Goal: Task Accomplishment & Management: Manage account settings

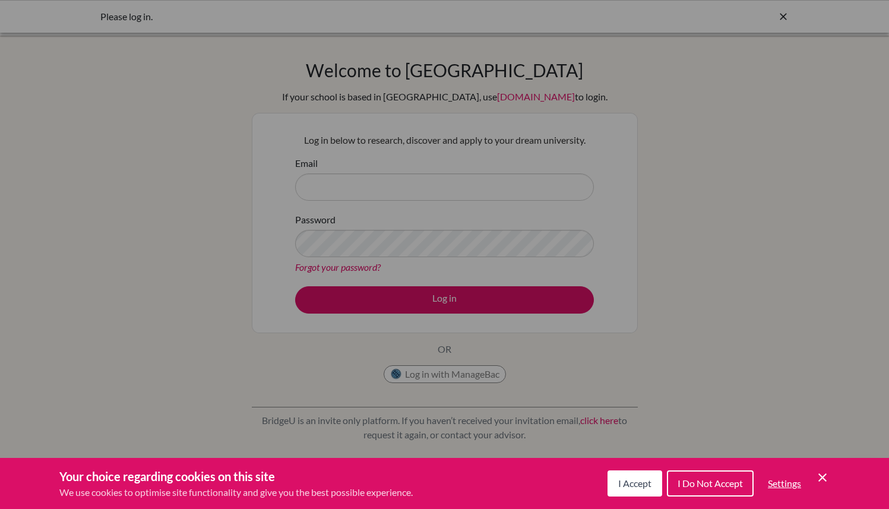
click at [633, 487] on span "I Accept" at bounding box center [635, 483] width 33 height 11
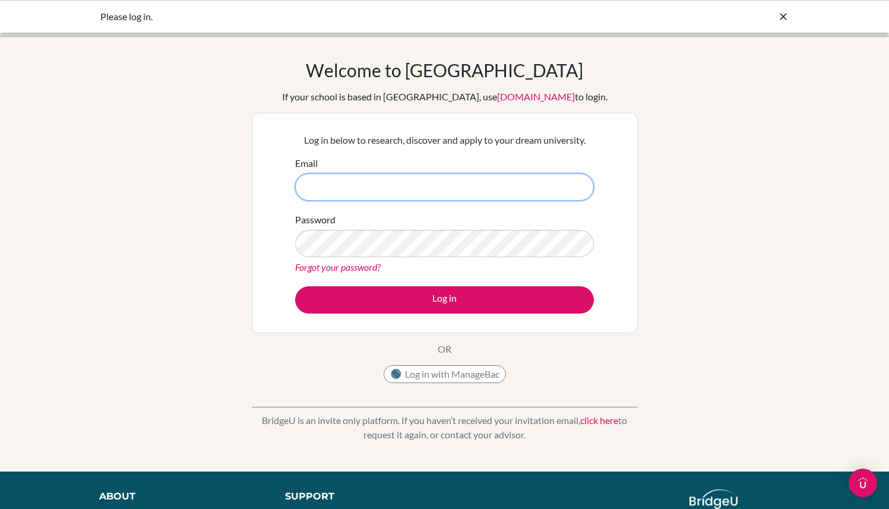
click at [445, 190] on input "Email" at bounding box center [444, 186] width 299 height 27
drag, startPoint x: 250, startPoint y: 419, endPoint x: 629, endPoint y: 469, distance: 383.0
click at [629, 469] on div "Welcome to BridgeU If your school is based in China, use app.bridge-u.com.cn to…" at bounding box center [444, 254] width 889 height 436
click at [584, 440] on p "BridgeU is an invite only platform. If you haven’t received your invitation ema…" at bounding box center [445, 428] width 386 height 29
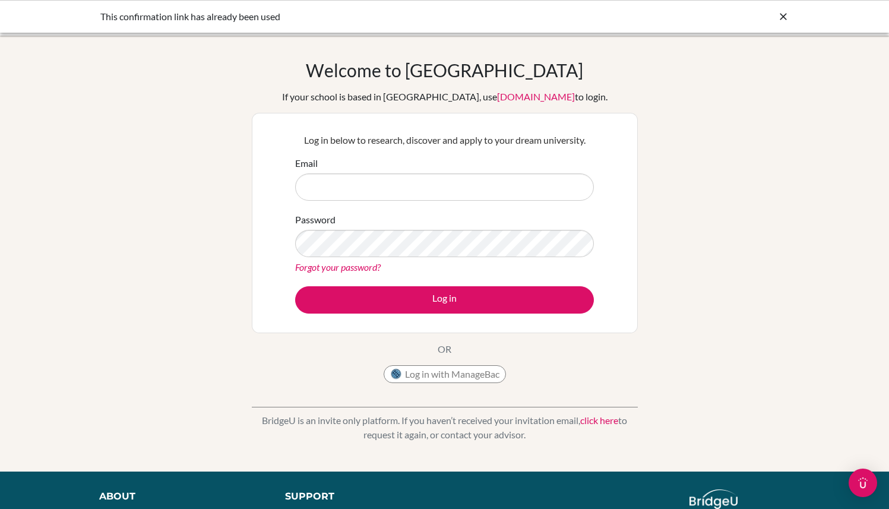
click at [793, 15] on div "This confirmation link has already been used" at bounding box center [444, 16] width 889 height 33
click at [779, 15] on icon at bounding box center [784, 17] width 12 height 12
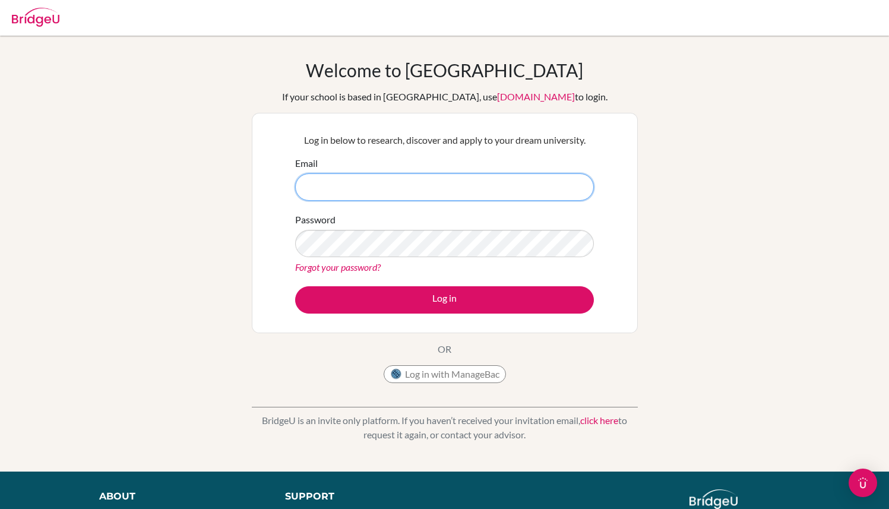
click at [345, 183] on input "Email" at bounding box center [444, 186] width 299 height 27
type input "devwadwani@victoriouskidsseducares.org"
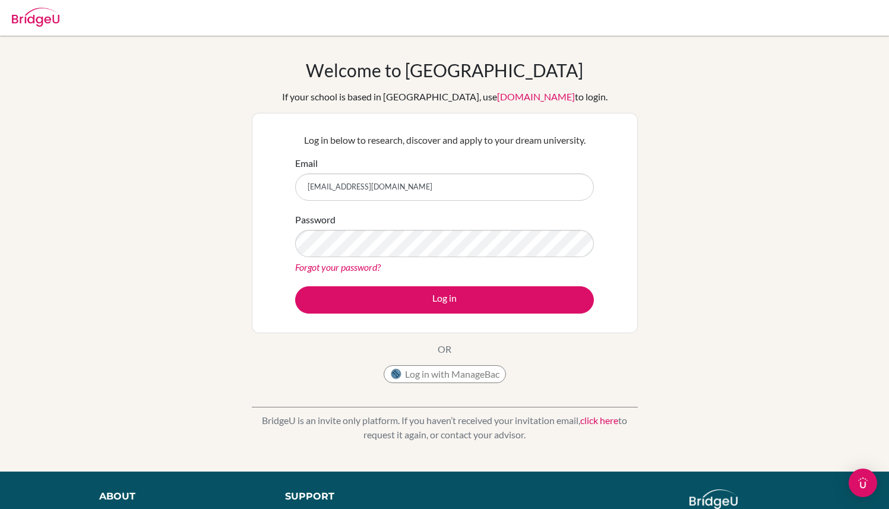
click at [352, 268] on link "Forgot your password?" at bounding box center [338, 266] width 86 height 11
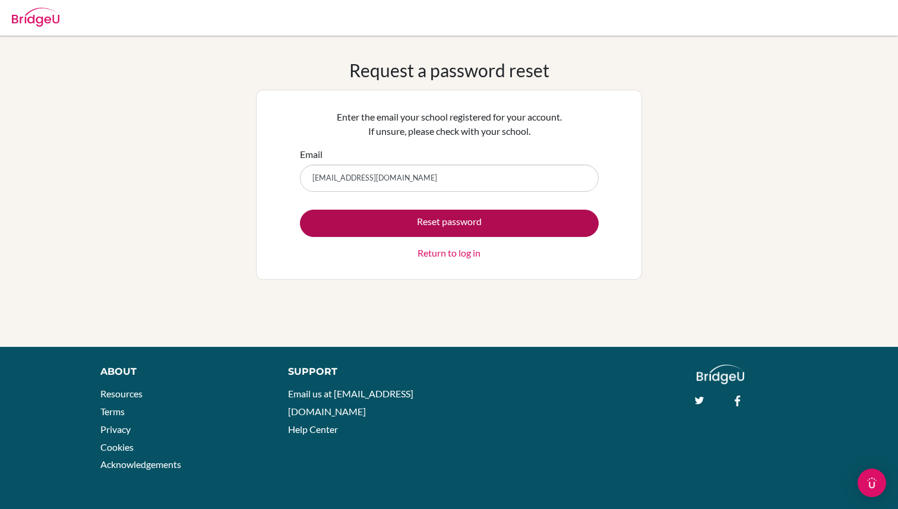
type input "[EMAIL_ADDRESS][DOMAIN_NAME]"
click at [394, 222] on button "Reset password" at bounding box center [449, 223] width 299 height 27
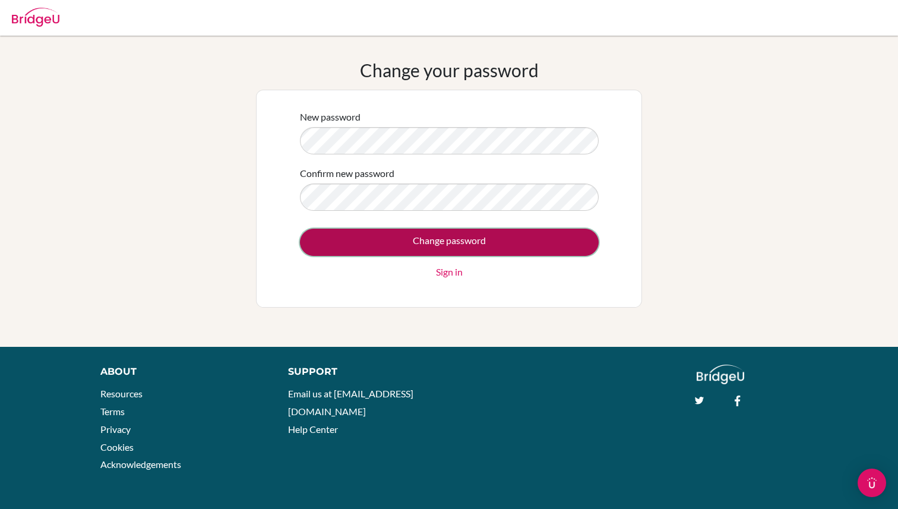
click at [399, 236] on input "Change password" at bounding box center [449, 242] width 299 height 27
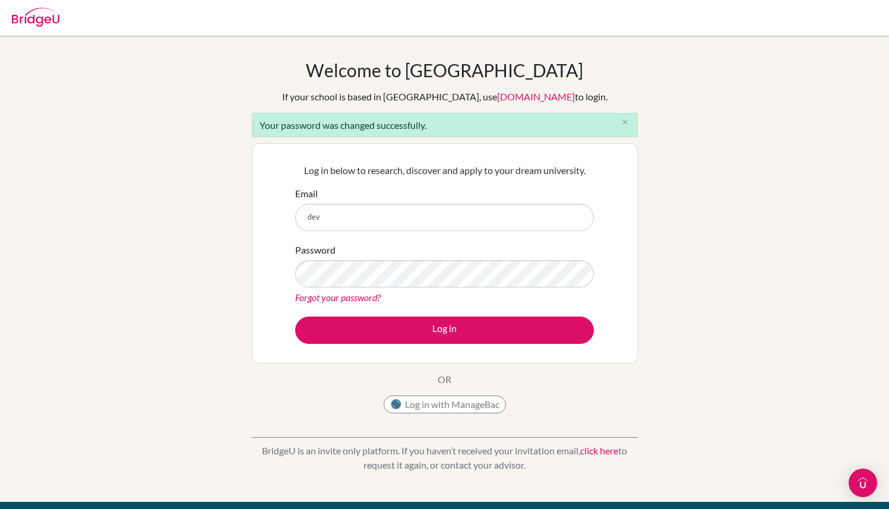
type input "[EMAIL_ADDRESS][DOMAIN_NAME]"
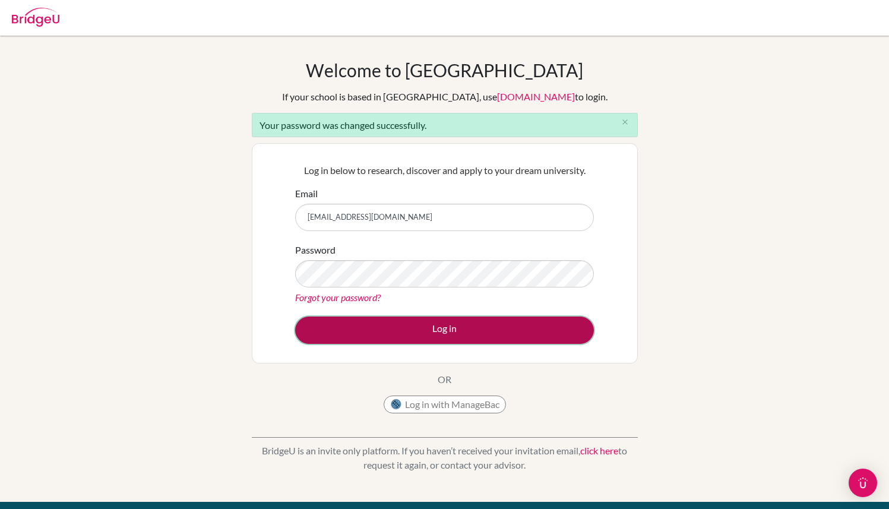
click at [444, 321] on button "Log in" at bounding box center [444, 330] width 299 height 27
